Goal: Check status: Check status

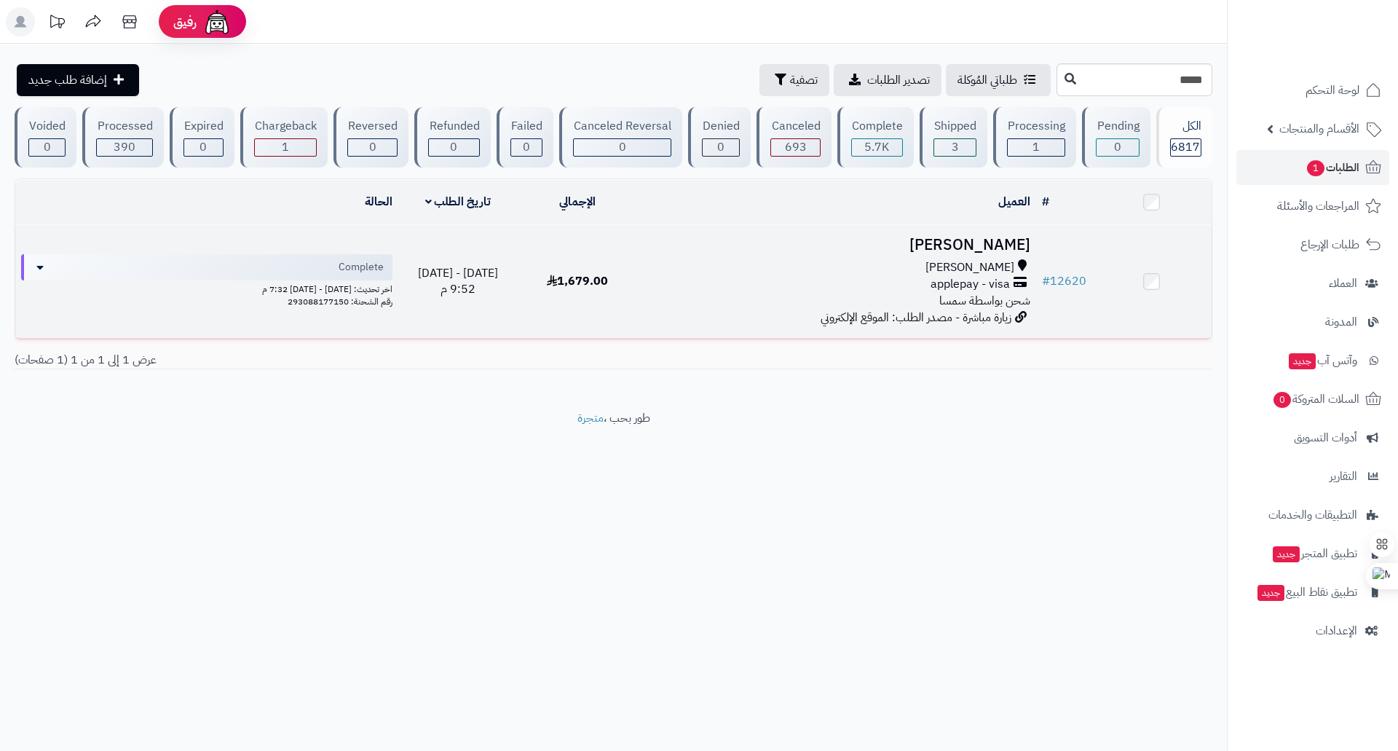
click at [897, 240] on h3 "[PERSON_NAME]" at bounding box center [837, 245] width 387 height 17
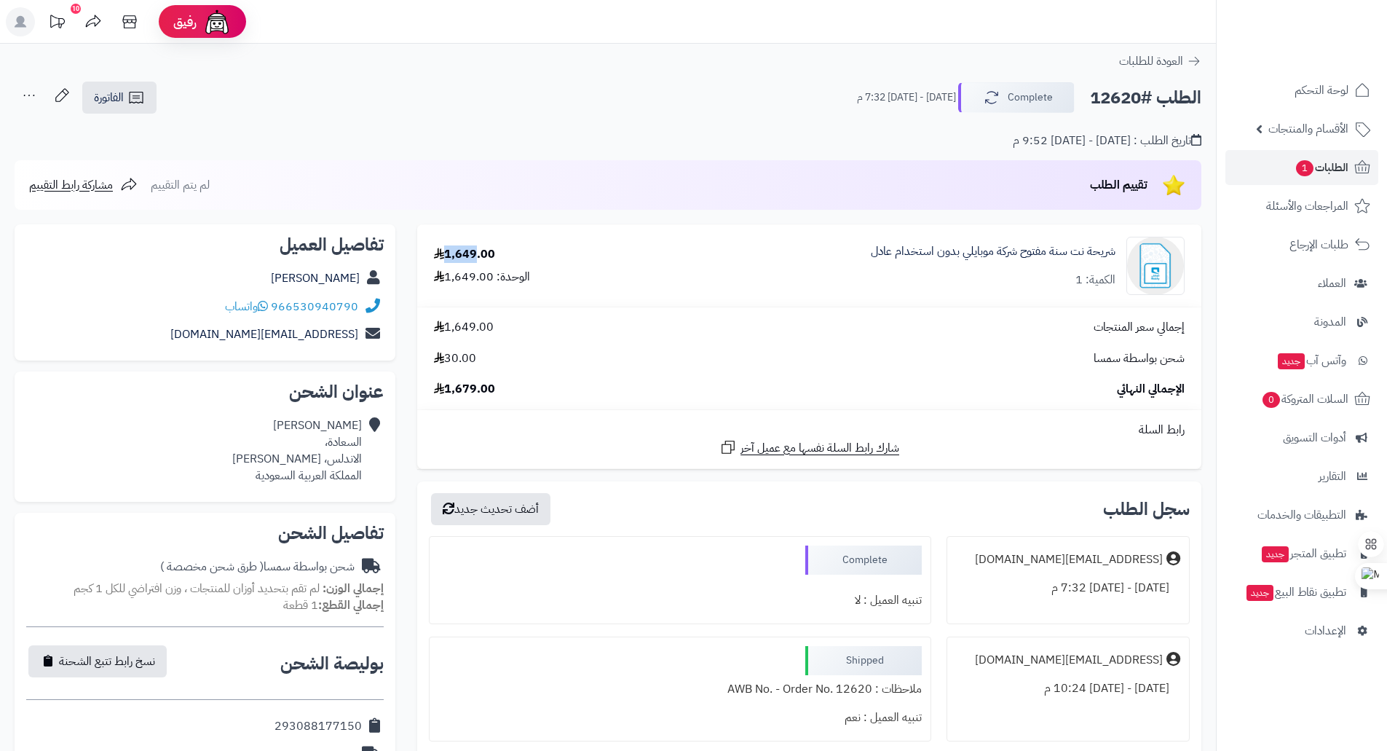
drag, startPoint x: 448, startPoint y: 255, endPoint x: 475, endPoint y: 257, distance: 27.0
click at [475, 257] on div "1,649.00" at bounding box center [464, 254] width 61 height 17
click at [1193, 52] on link "العودة للطلبات" at bounding box center [1160, 60] width 82 height 17
